Goal: Navigation & Orientation: Find specific page/section

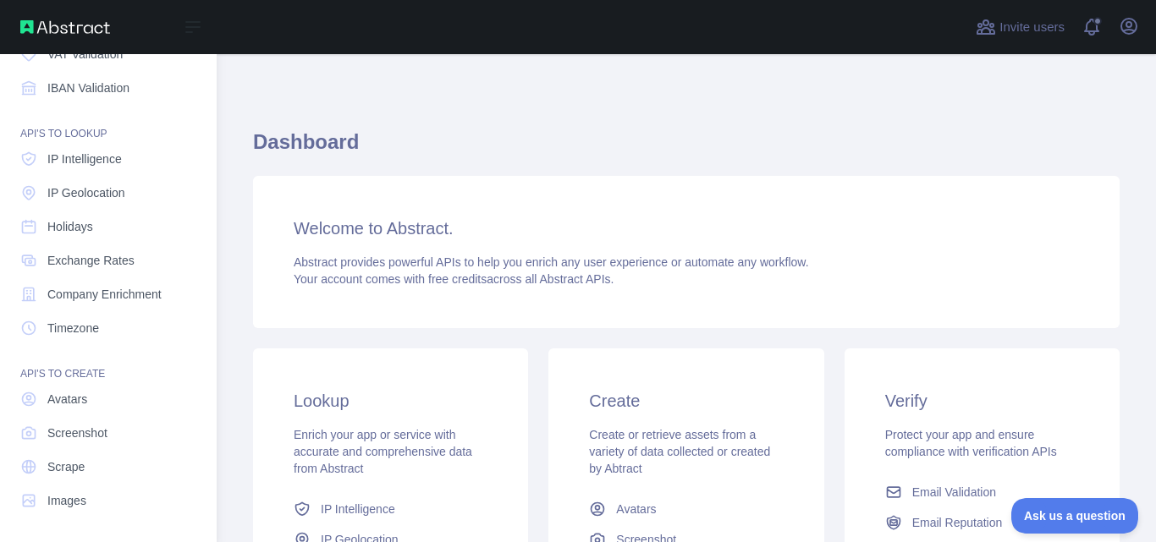
scroll to position [202, 0]
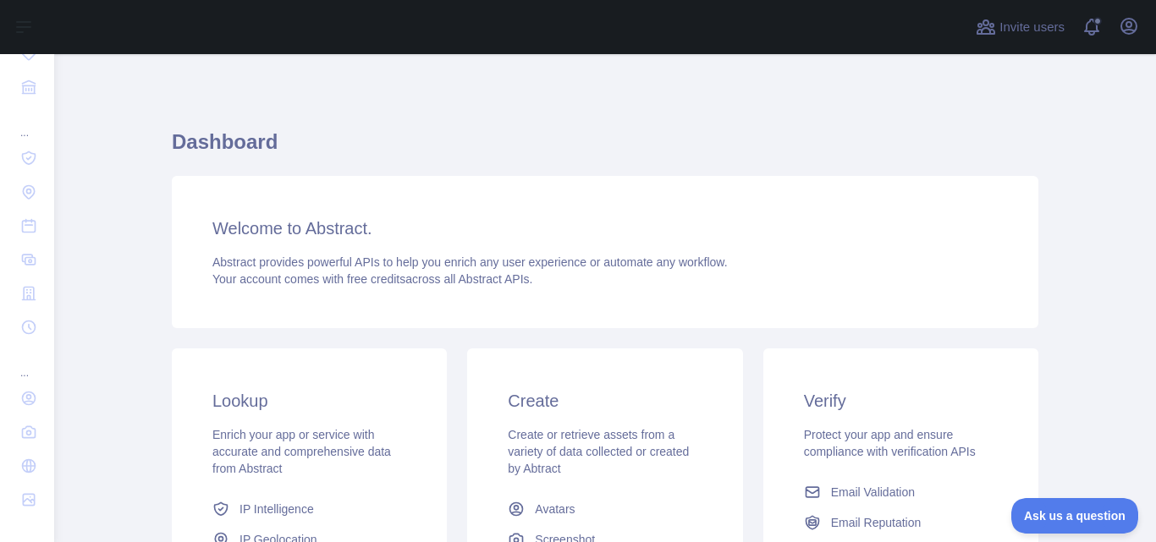
click at [813, 135] on h1 "Dashboard" at bounding box center [605, 149] width 866 height 41
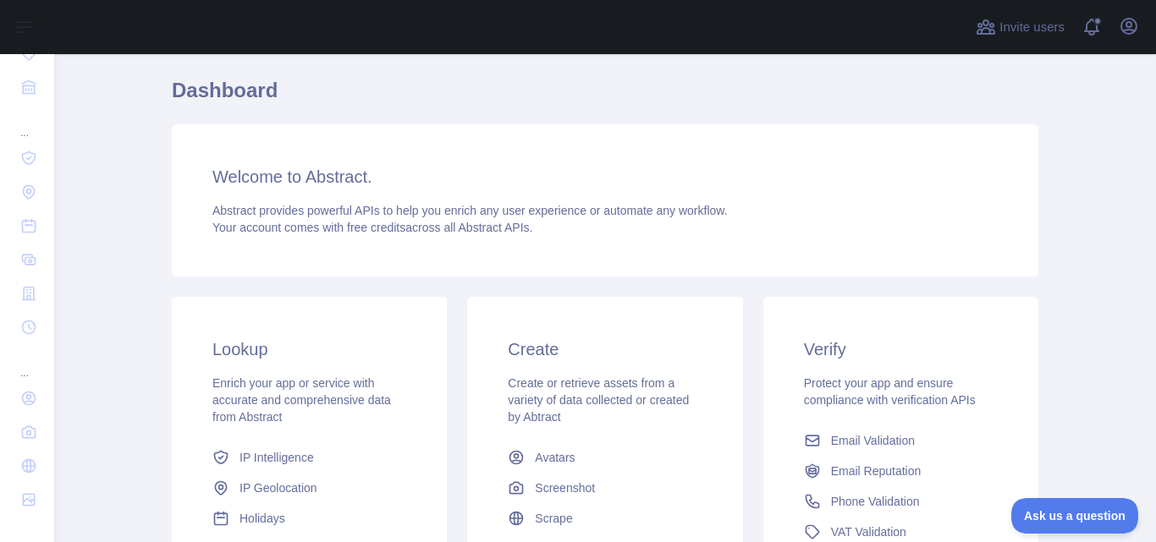
scroll to position [0, 0]
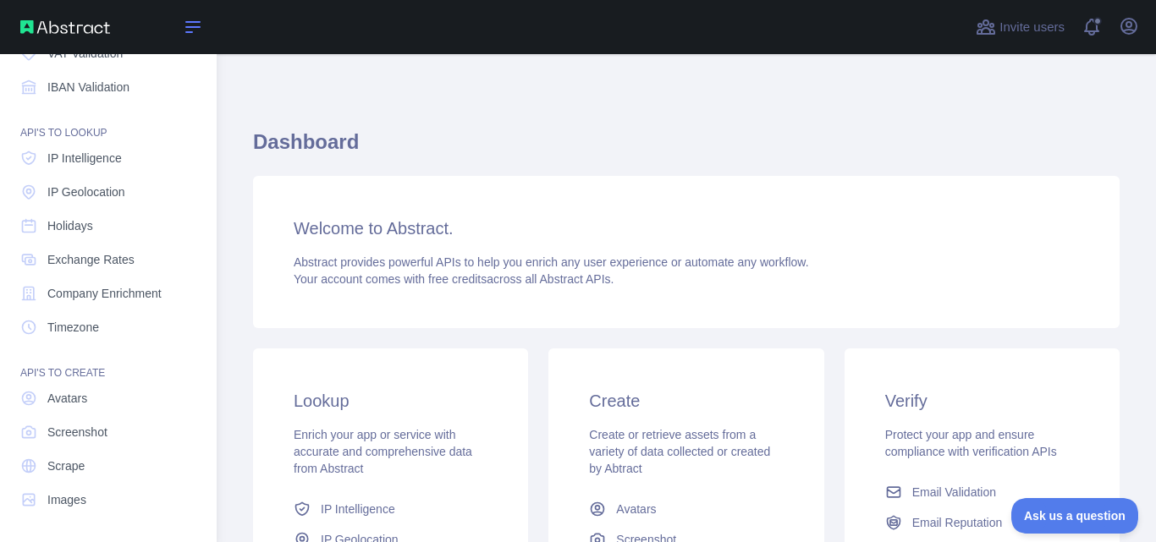
click at [182, 24] on button "Open sidebar" at bounding box center [192, 27] width 47 height 20
click at [194, 23] on icon at bounding box center [193, 27] width 14 height 10
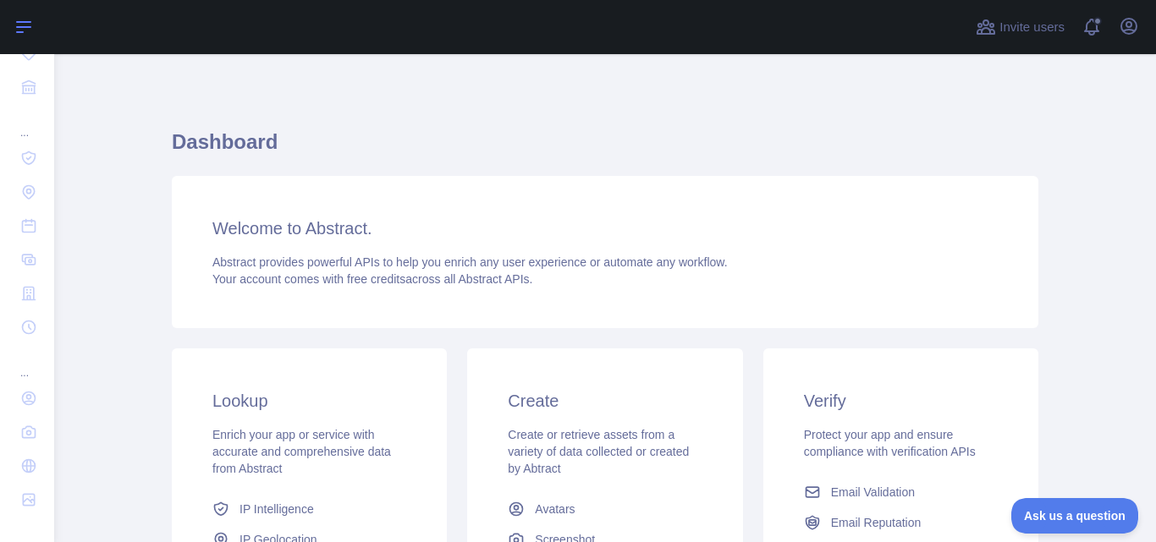
click at [194, 23] on div at bounding box center [510, 27] width 884 height 54
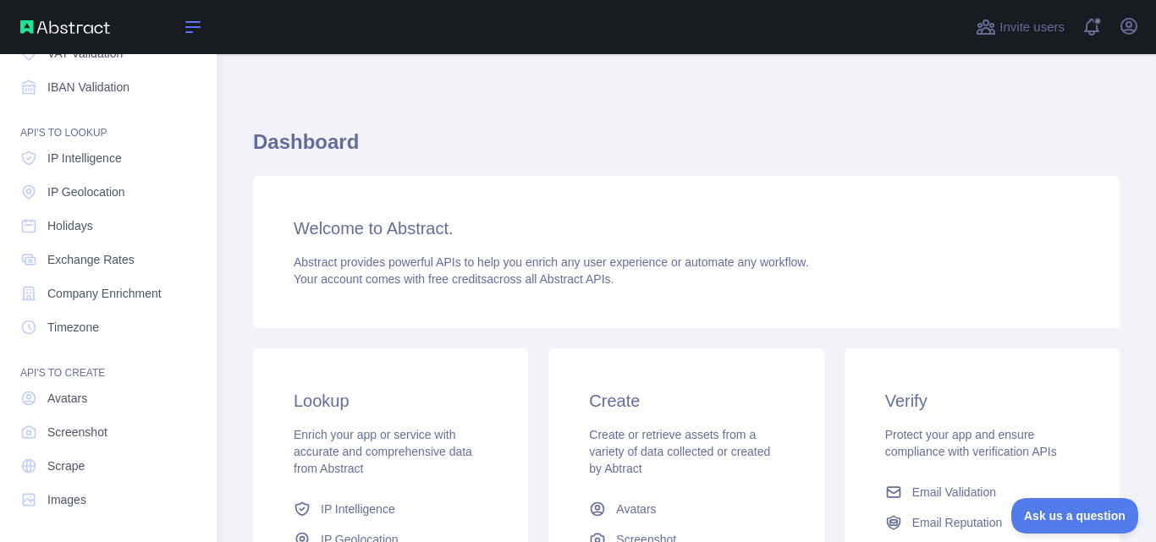
click at [196, 25] on icon at bounding box center [193, 27] width 20 height 20
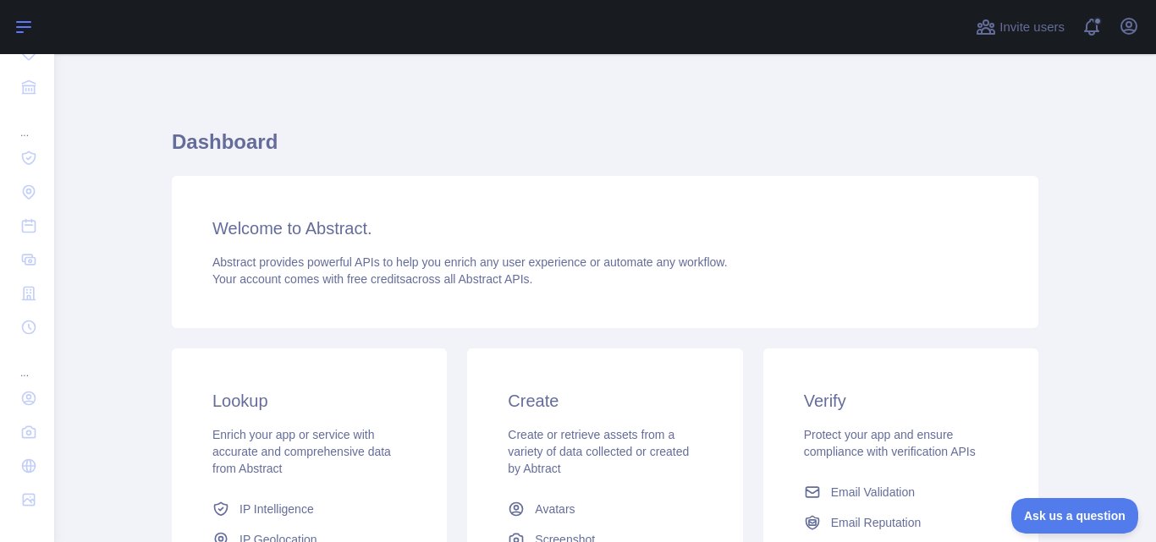
click at [196, 25] on div at bounding box center [510, 27] width 884 height 54
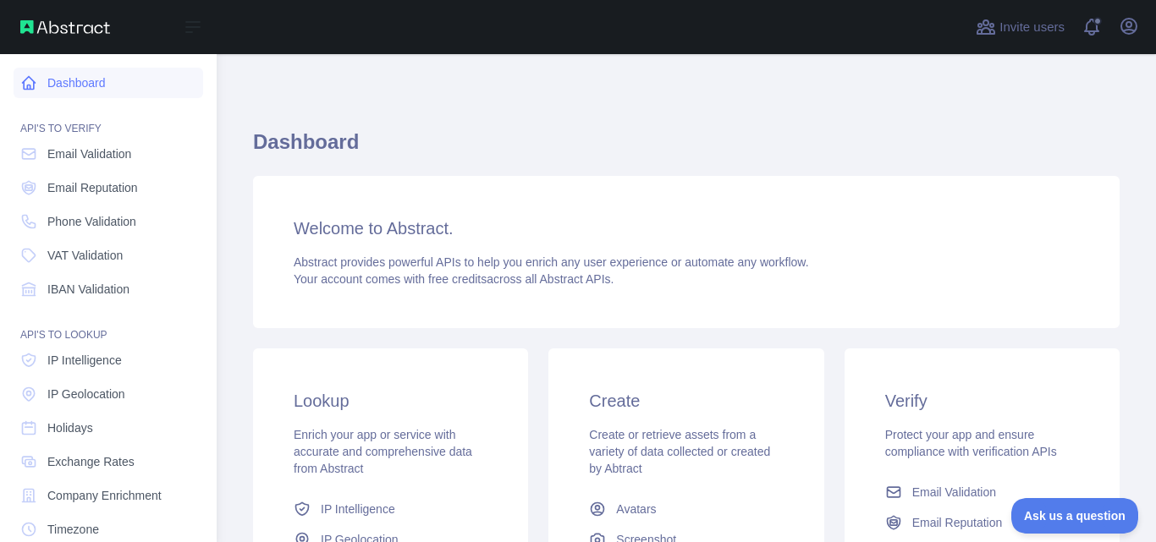
click at [139, 88] on link "Dashboard" at bounding box center [109, 83] width 190 height 30
click at [68, 88] on link "Dashboard" at bounding box center [109, 83] width 190 height 30
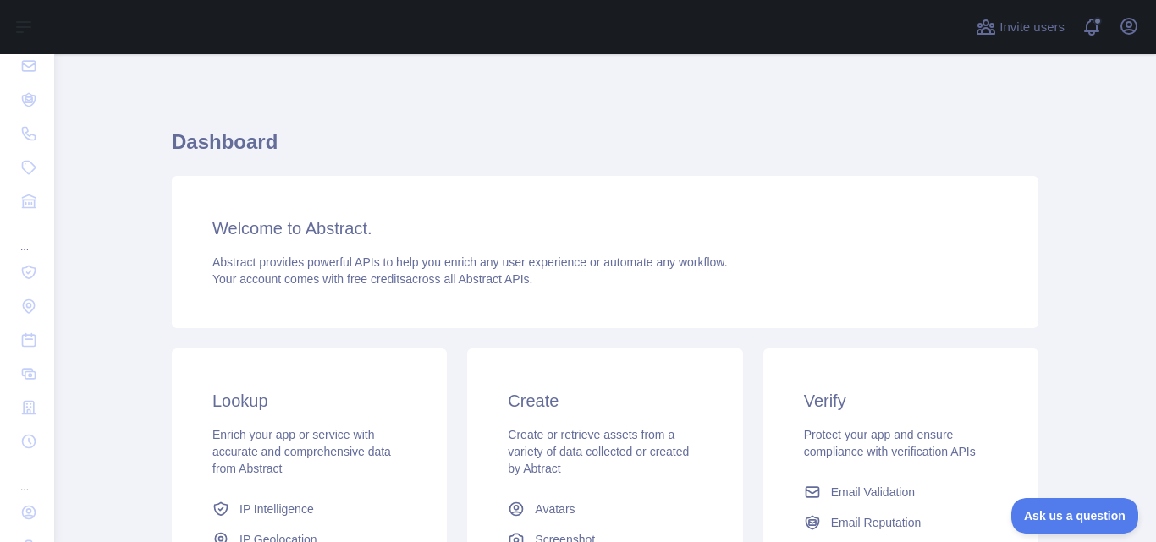
scroll to position [202, 0]
click at [305, 103] on div "Dashboard Welcome to Abstract. Abstract provides powerful APIs to help you enri…" at bounding box center [605, 418] width 866 height 646
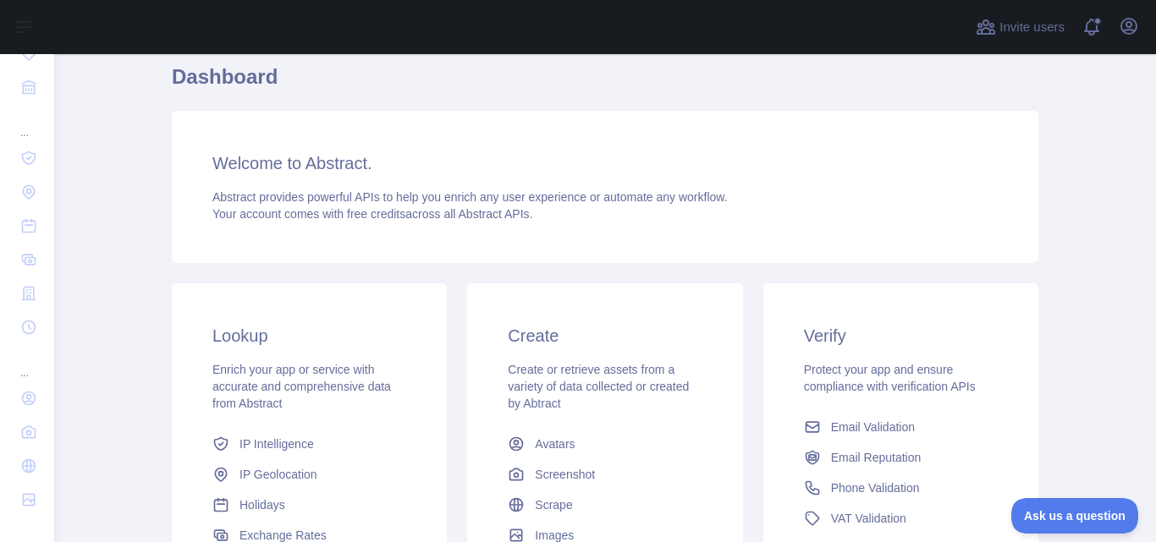
scroll to position [0, 0]
